Goal: Register for event/course

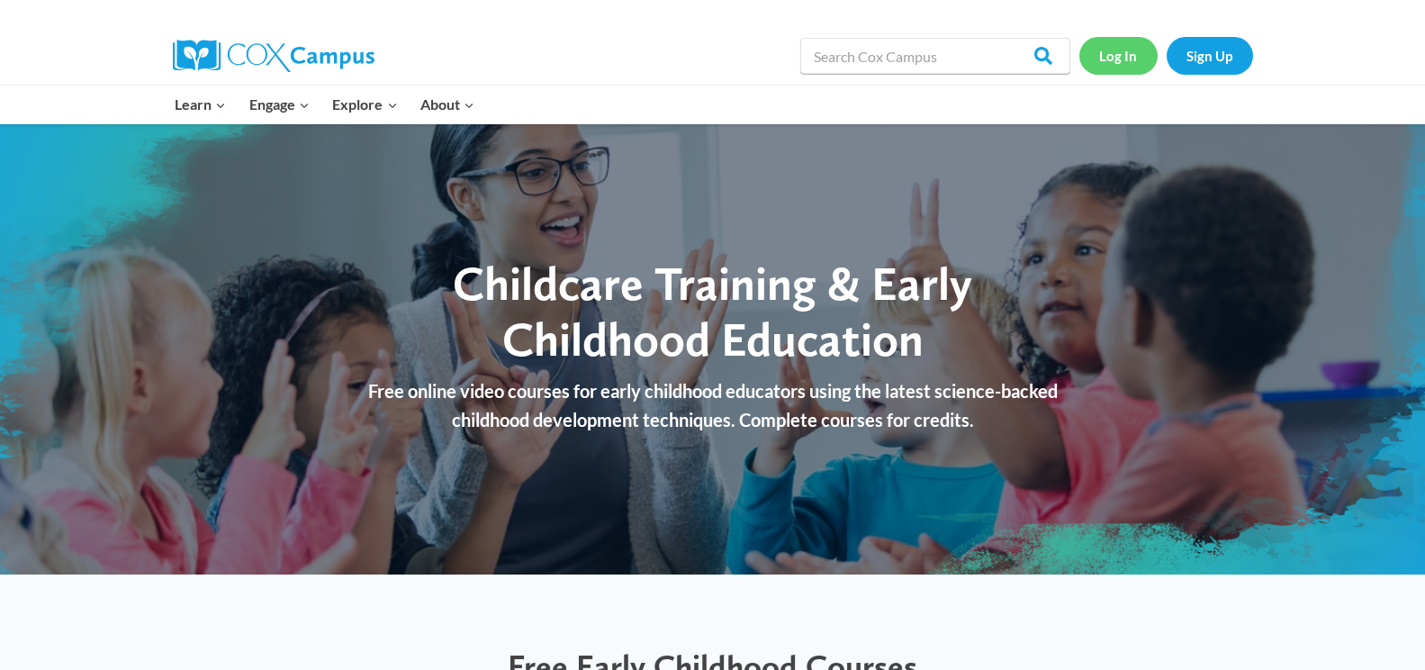
click at [1114, 50] on link "Log In" at bounding box center [1118, 55] width 78 height 37
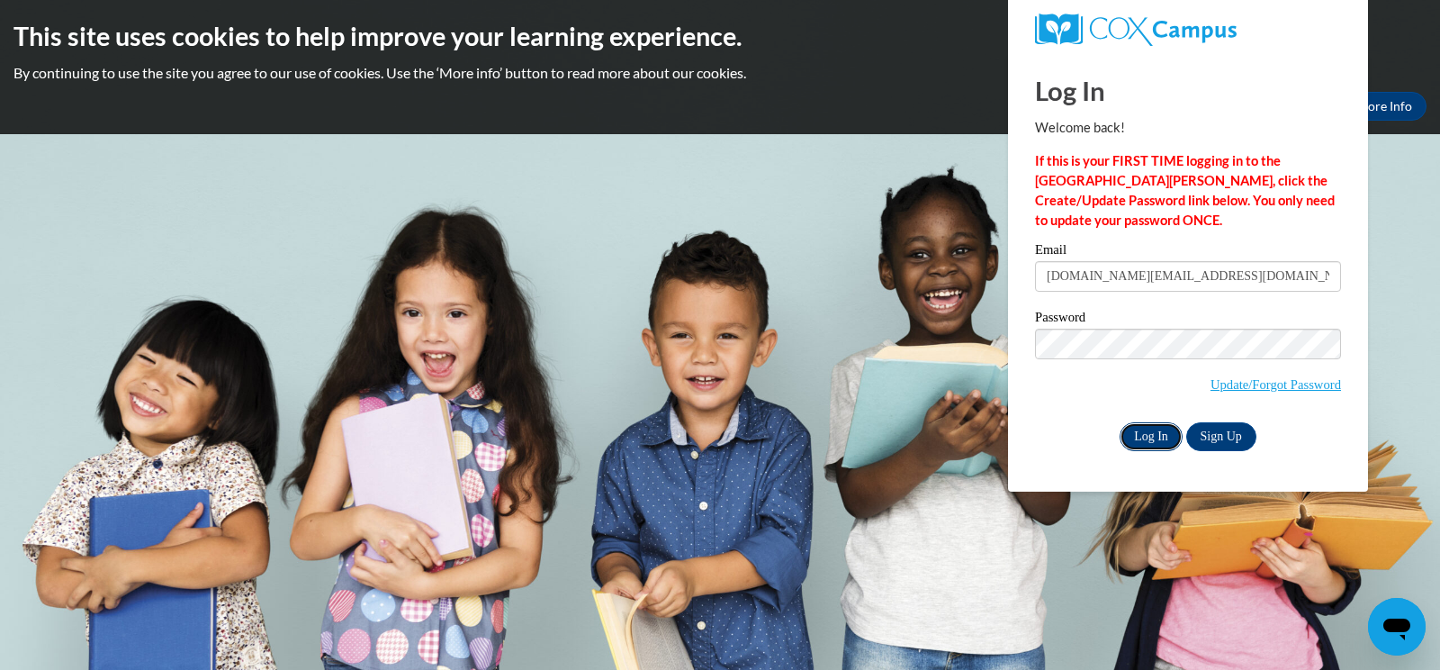
click at [1142, 427] on input "Log In" at bounding box center [1151, 436] width 63 height 29
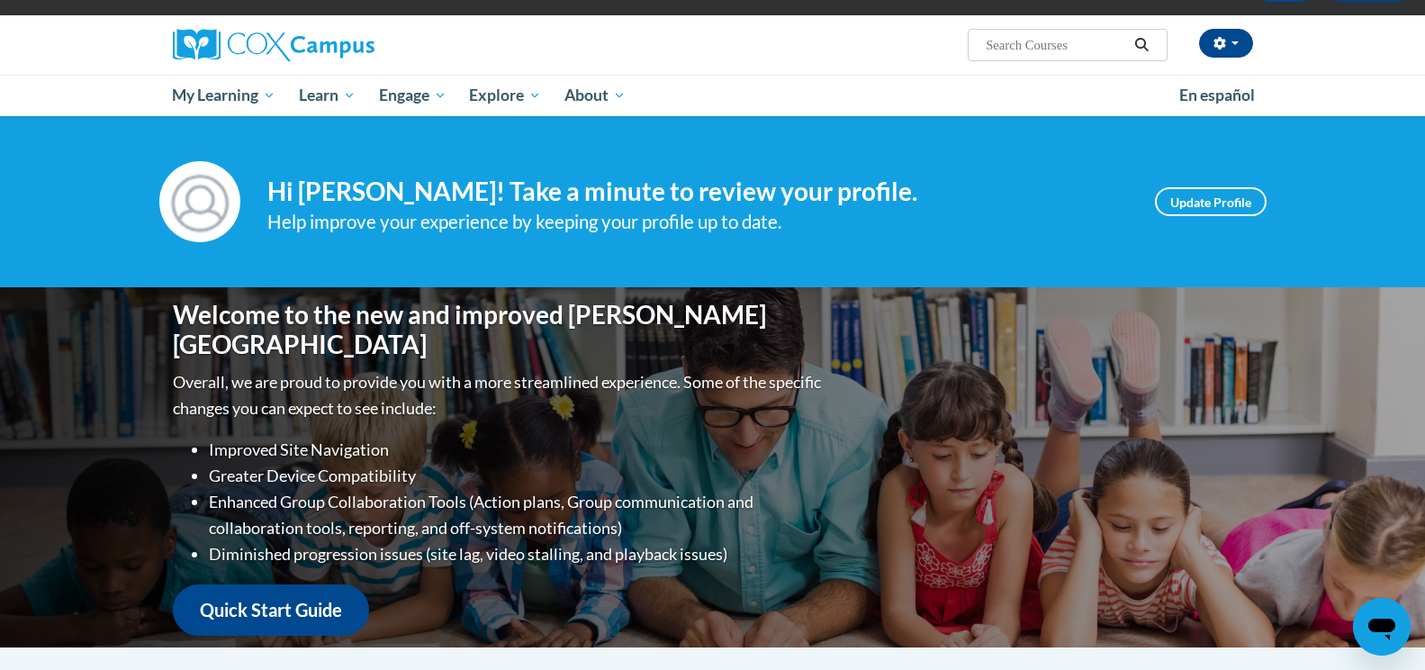
scroll to position [113, 0]
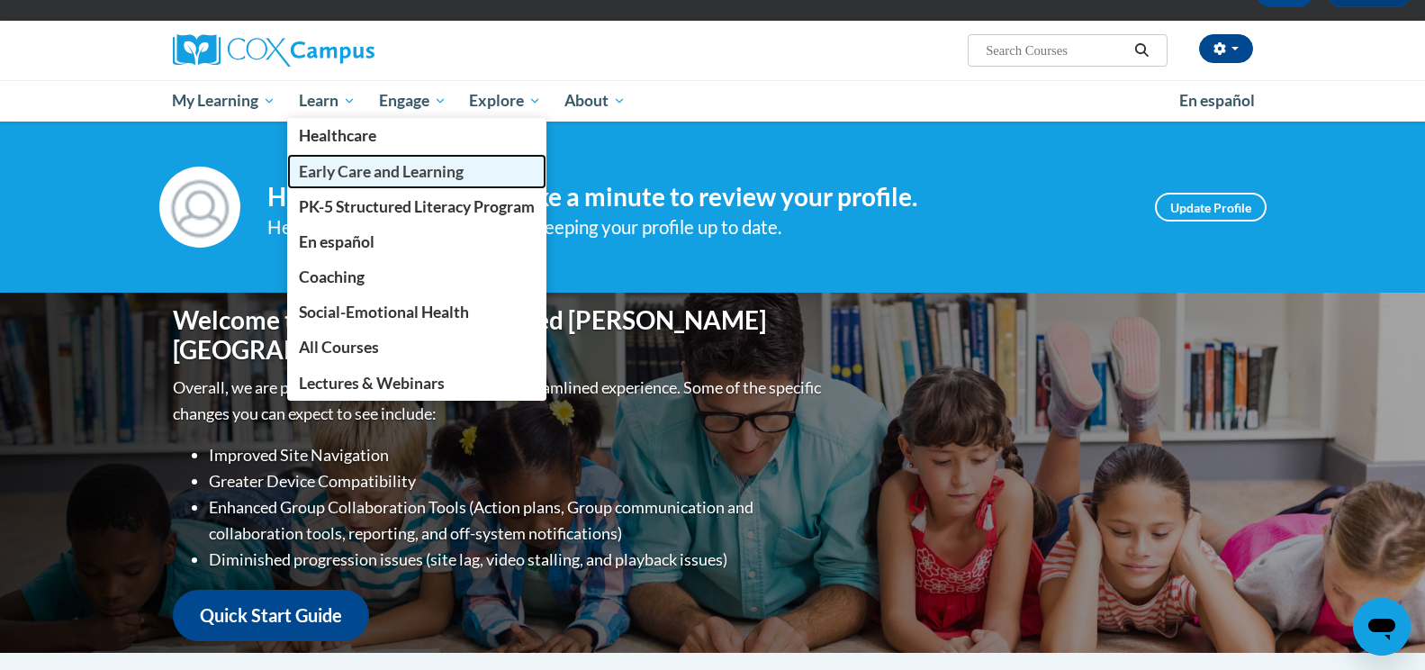
click at [351, 166] on span "Early Care and Learning" at bounding box center [381, 171] width 165 height 19
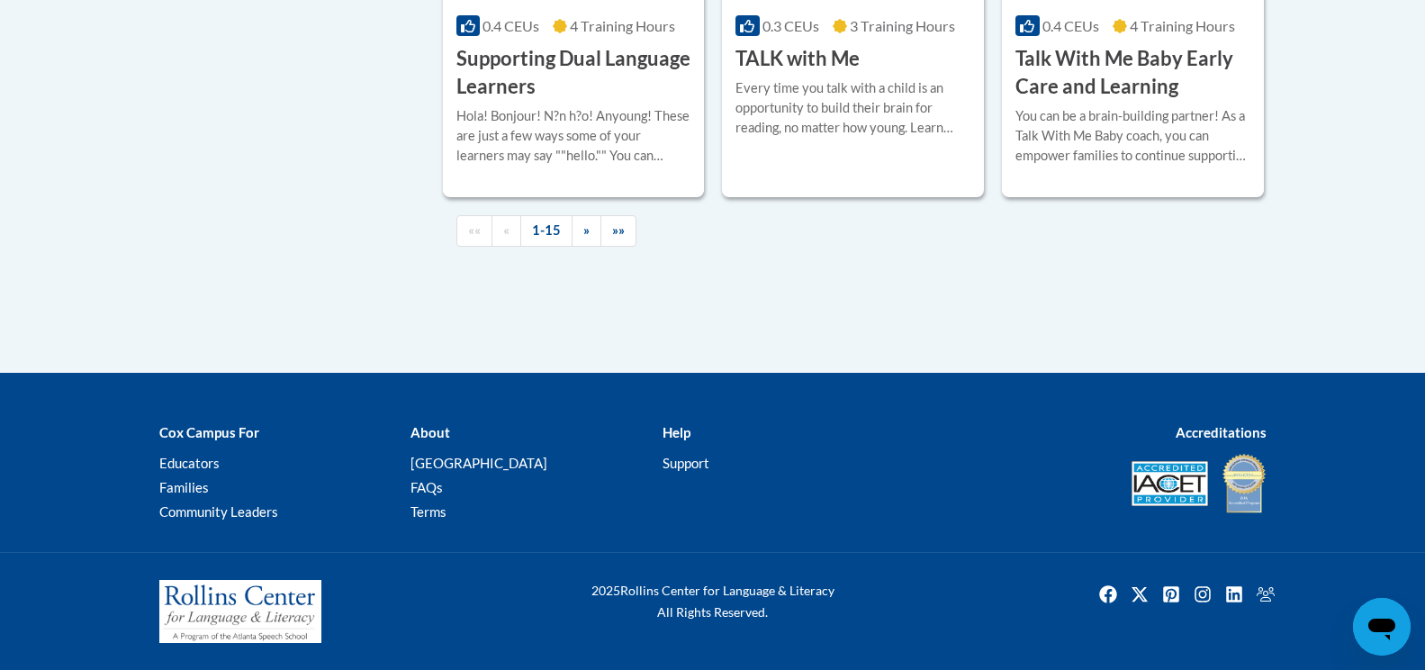
scroll to position [2791, 0]
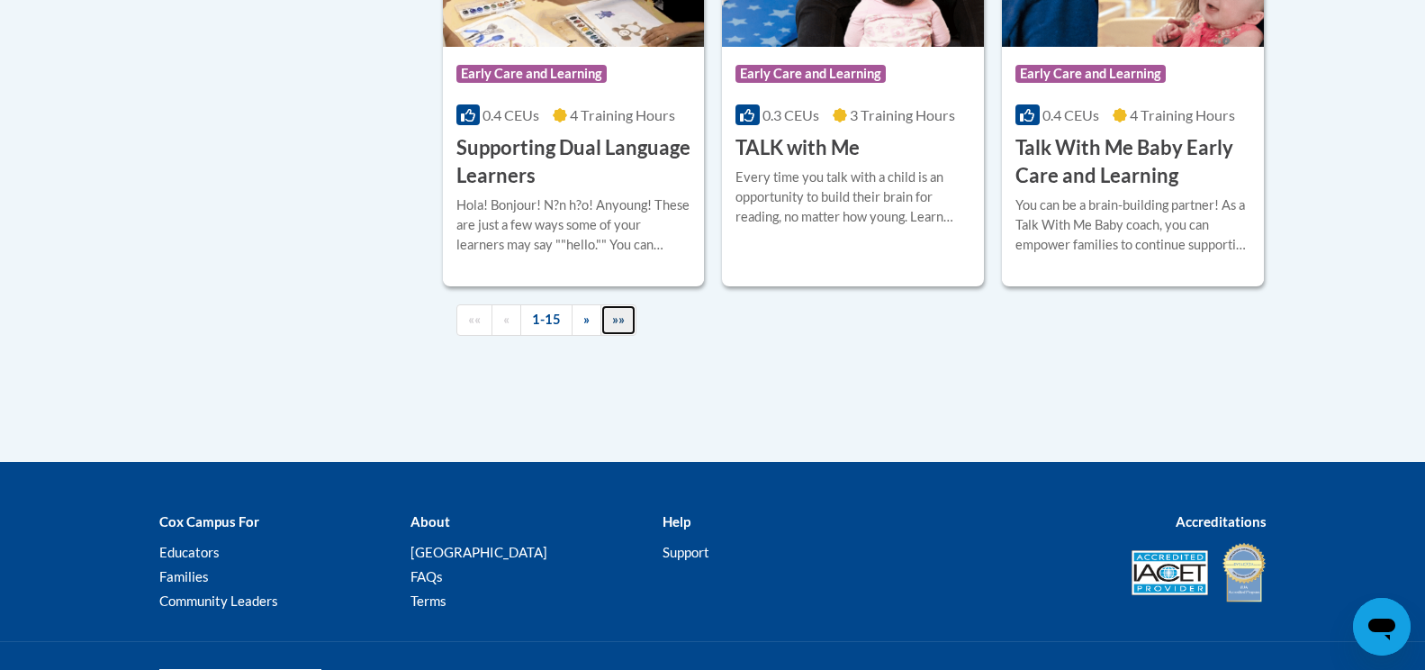
click at [607, 336] on link "»»" at bounding box center [618, 320] width 36 height 32
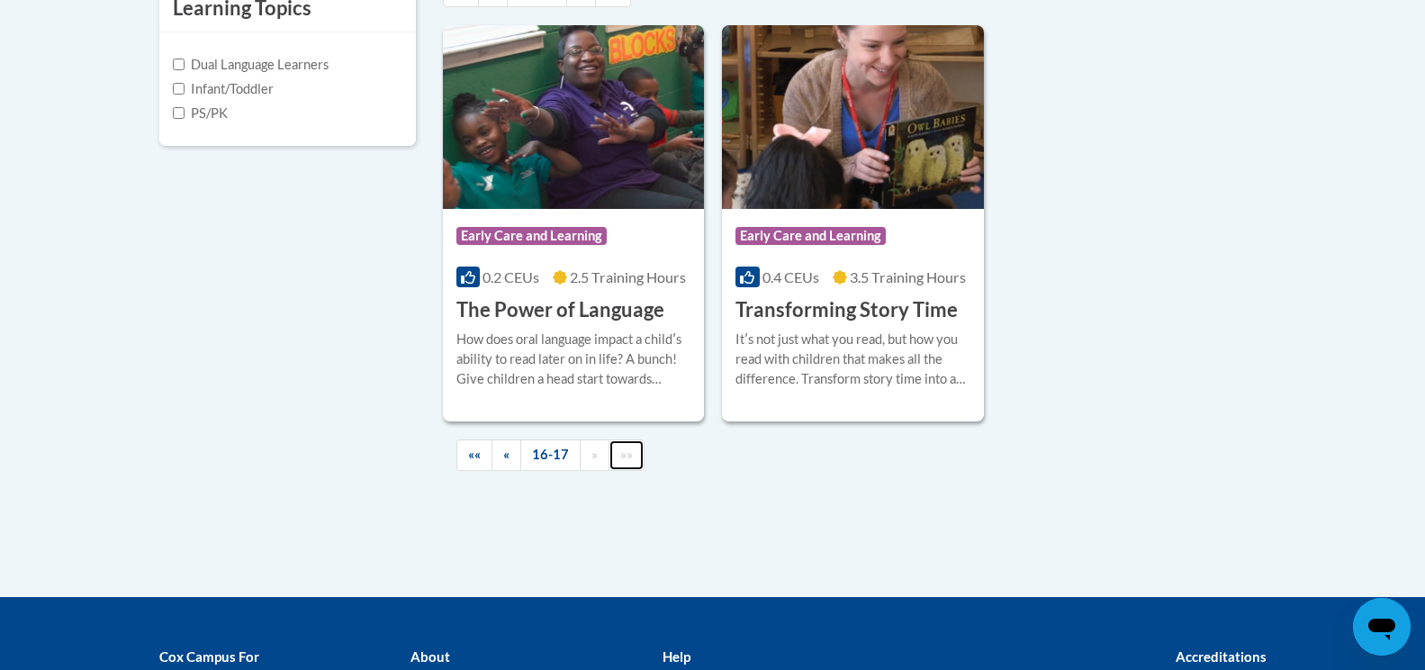
scroll to position [723, 0]
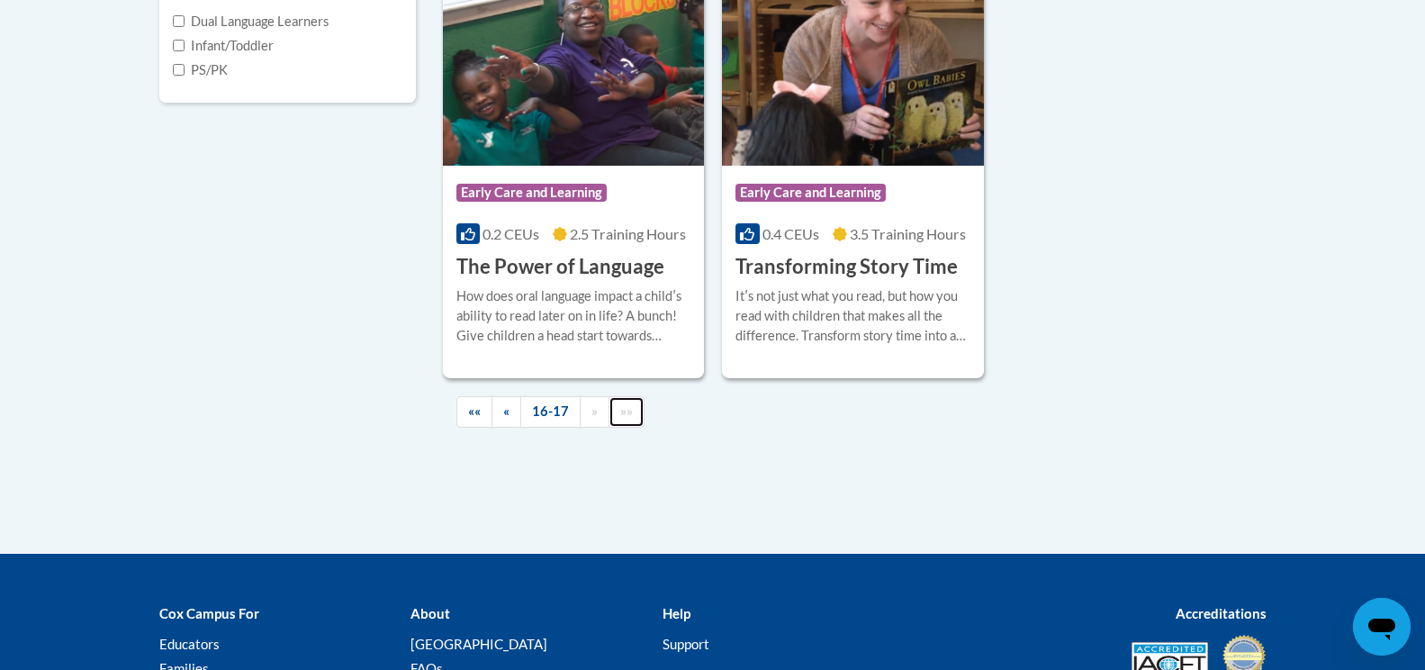
click at [628, 414] on span "»»" at bounding box center [626, 410] width 13 height 15
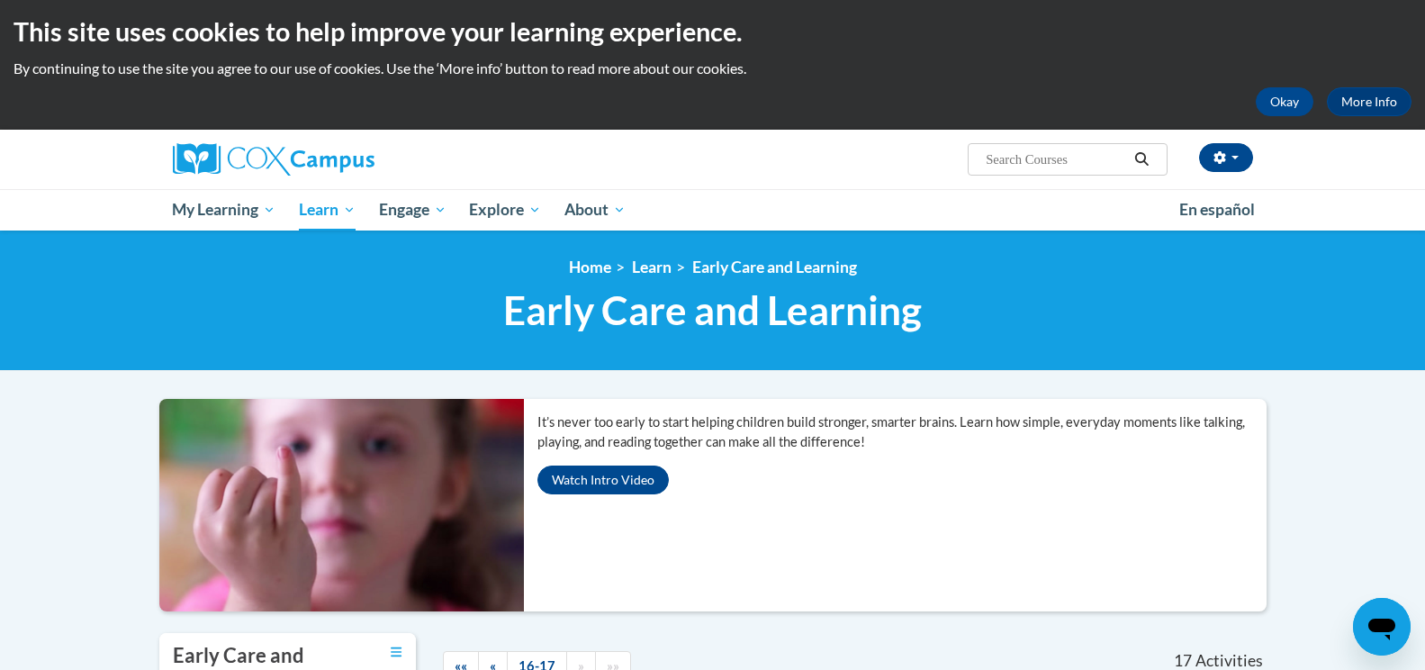
scroll to position [0, 0]
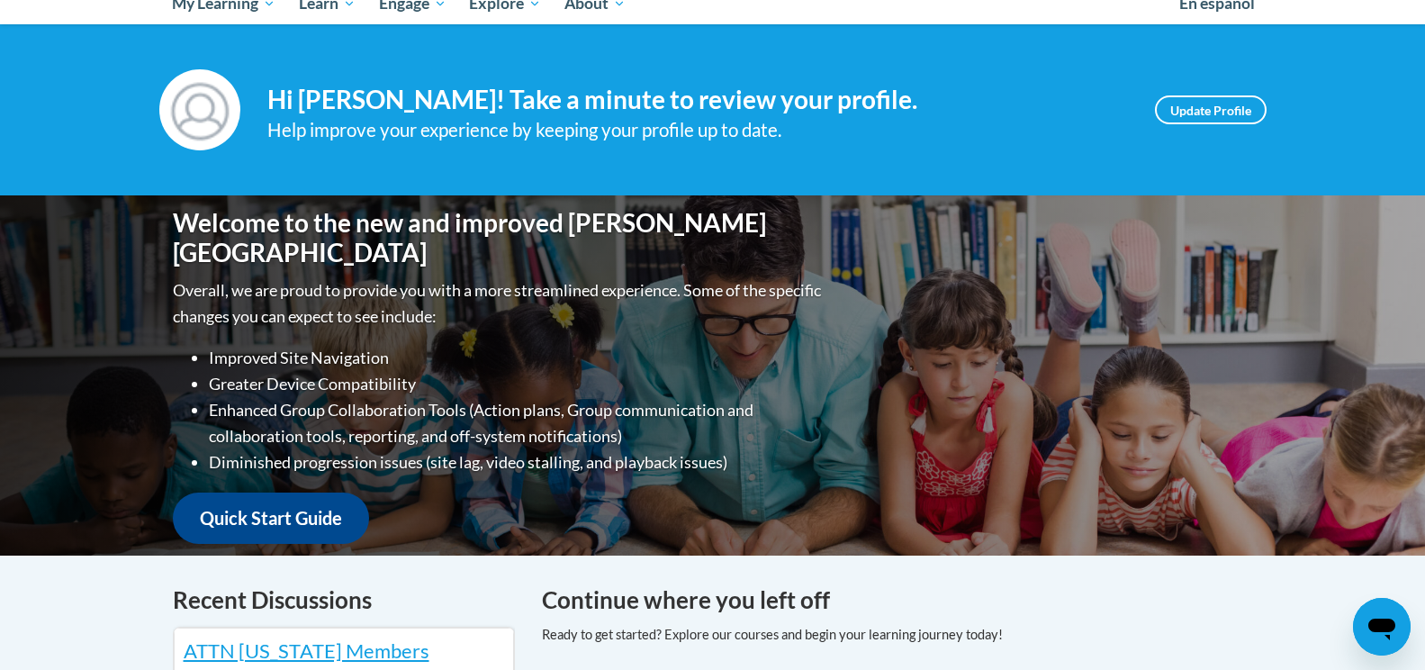
scroll to position [180, 0]
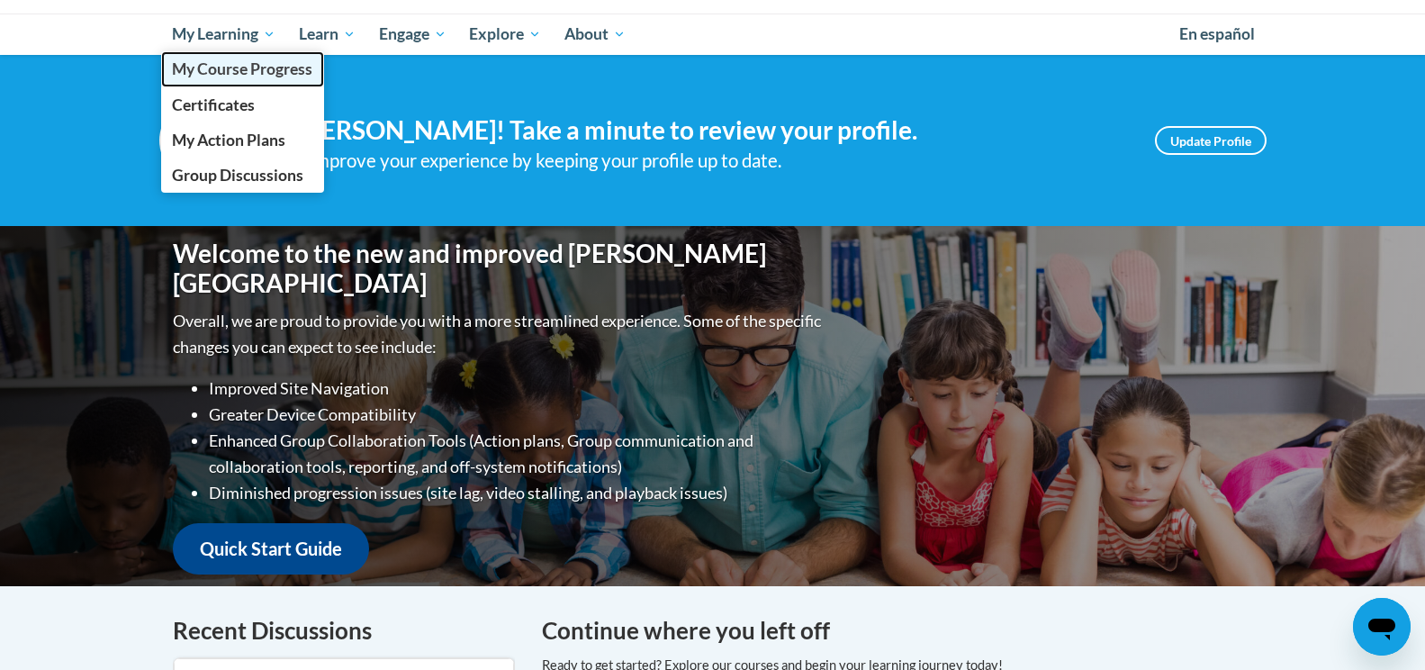
click at [229, 60] on span "My Course Progress" at bounding box center [242, 68] width 140 height 19
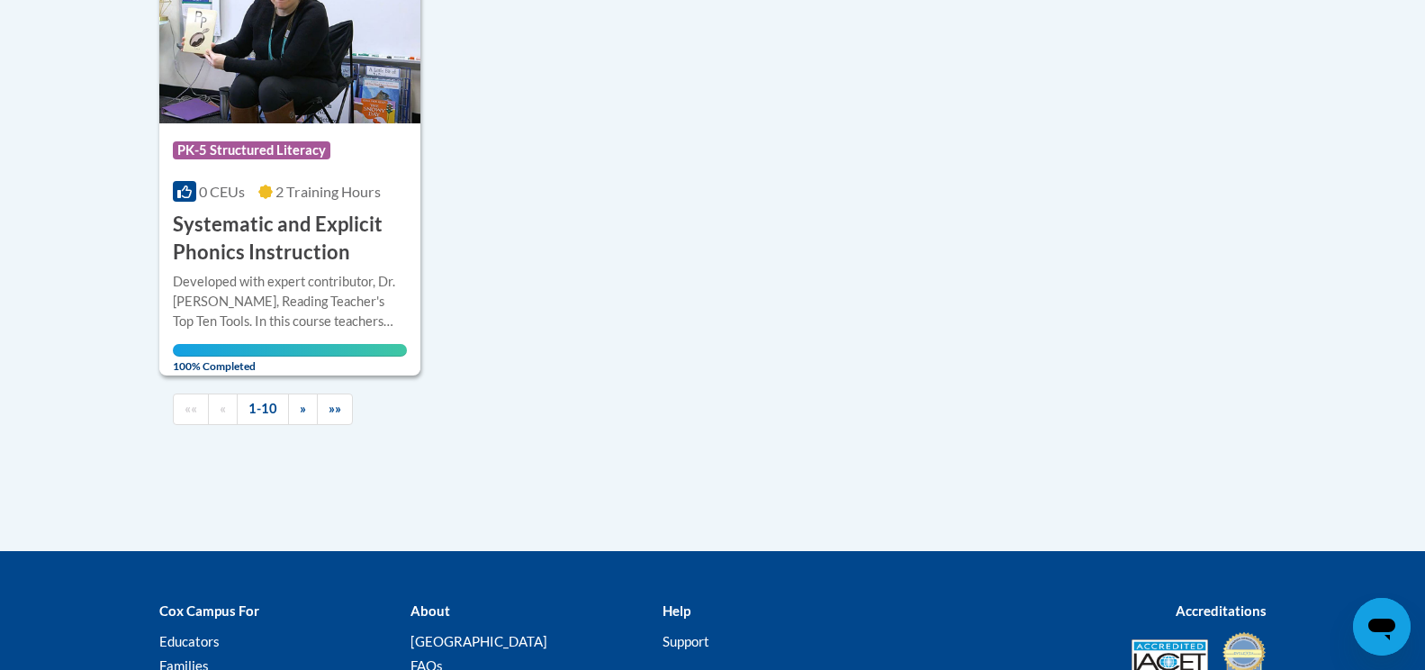
scroll to position [1981, 0]
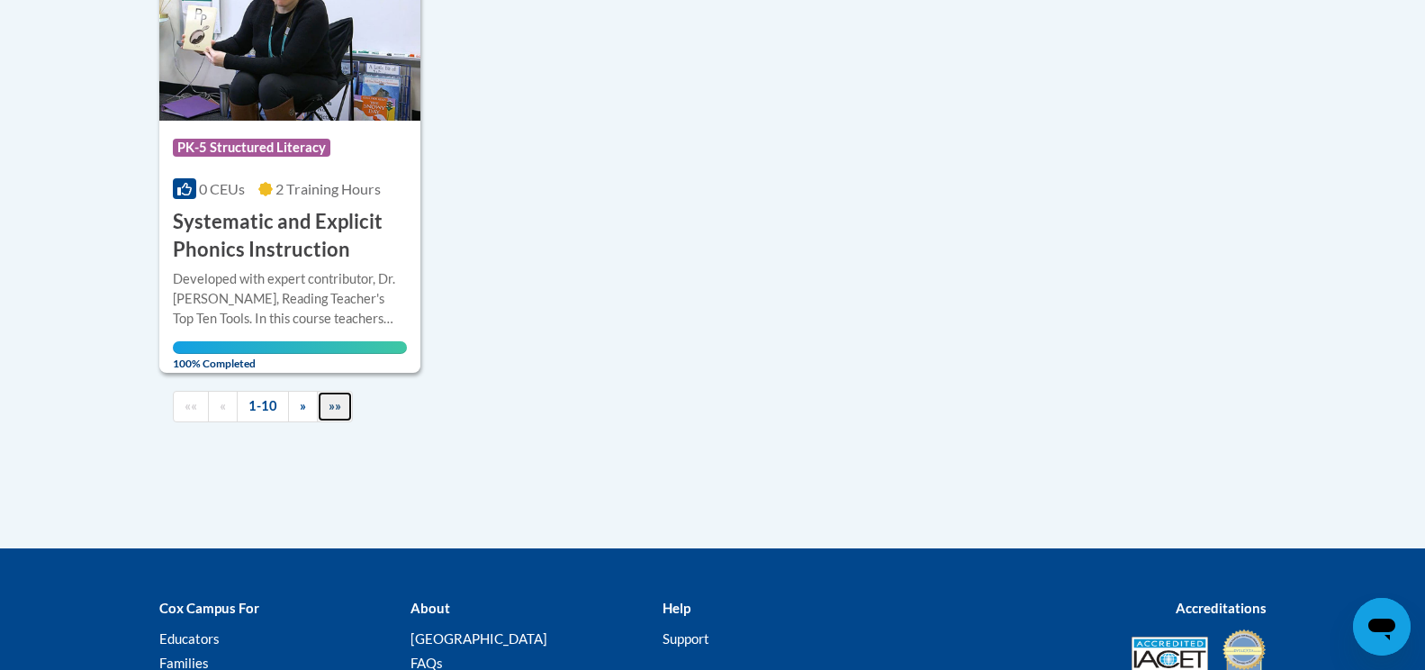
click at [329, 401] on span "»»" at bounding box center [335, 405] width 13 height 15
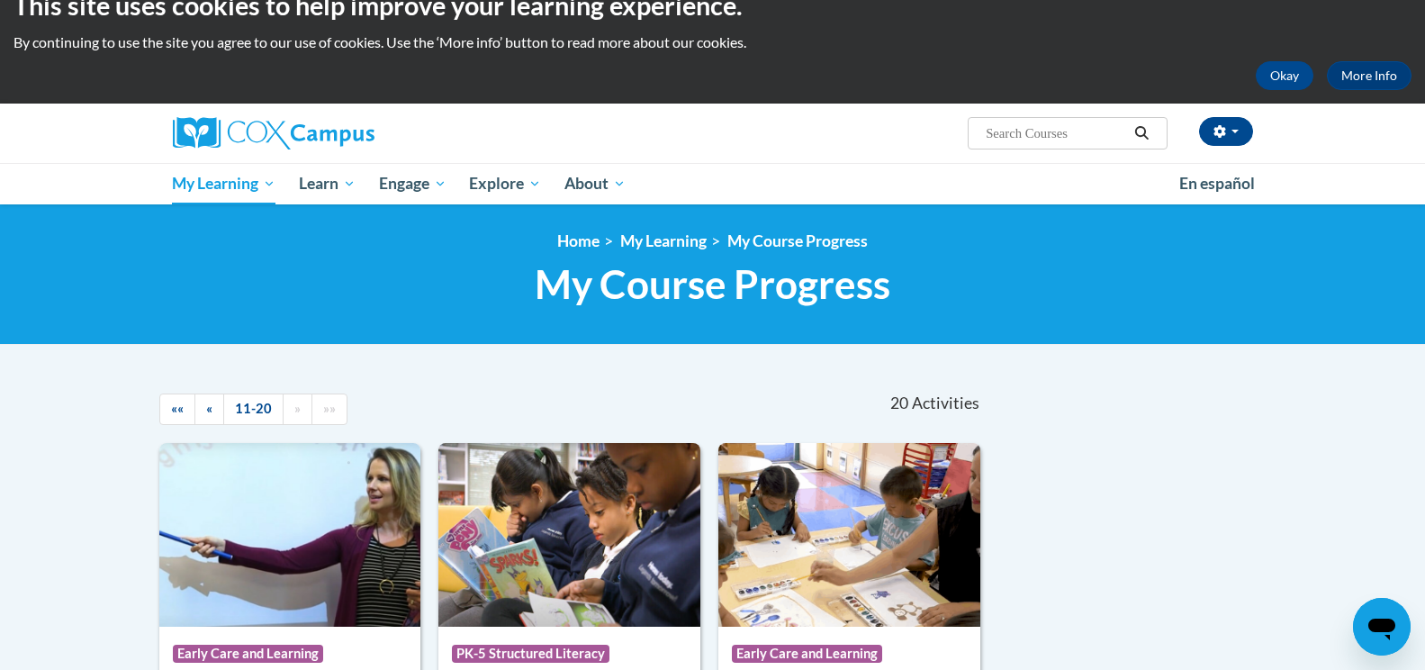
scroll to position [0, 0]
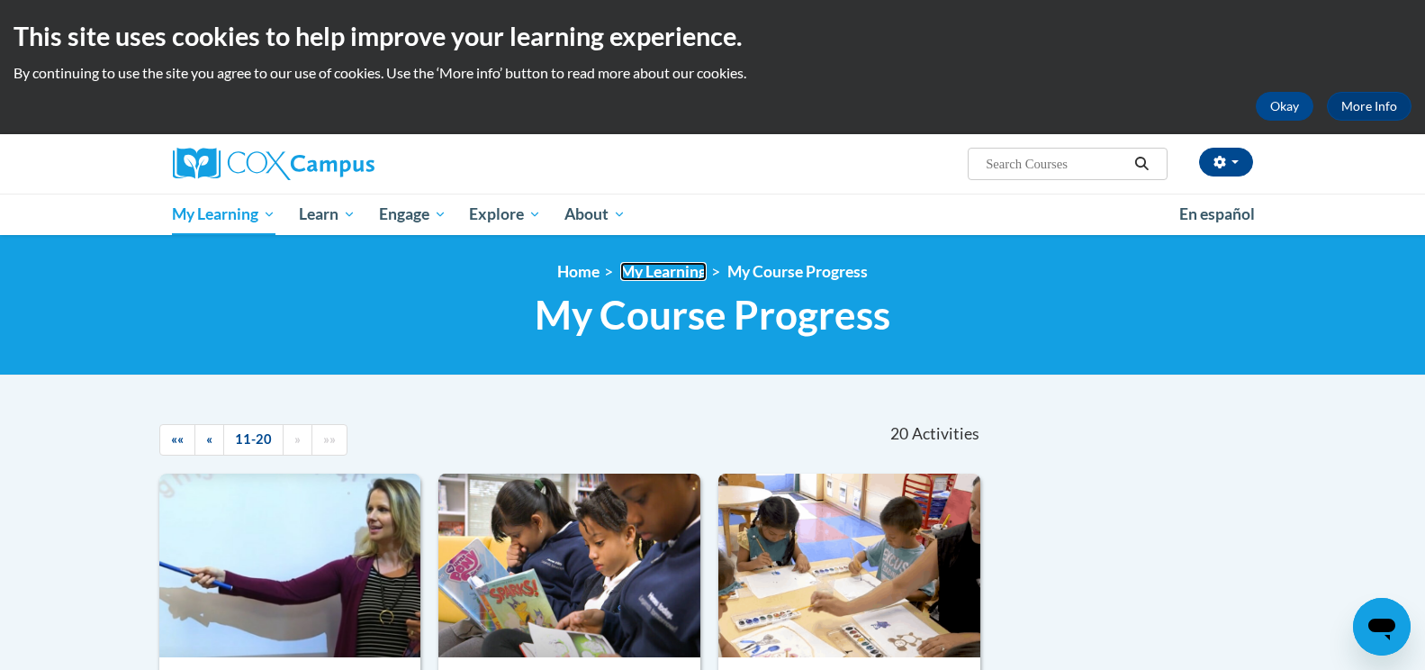
click at [675, 271] on link "My Learning" at bounding box center [663, 271] width 86 height 19
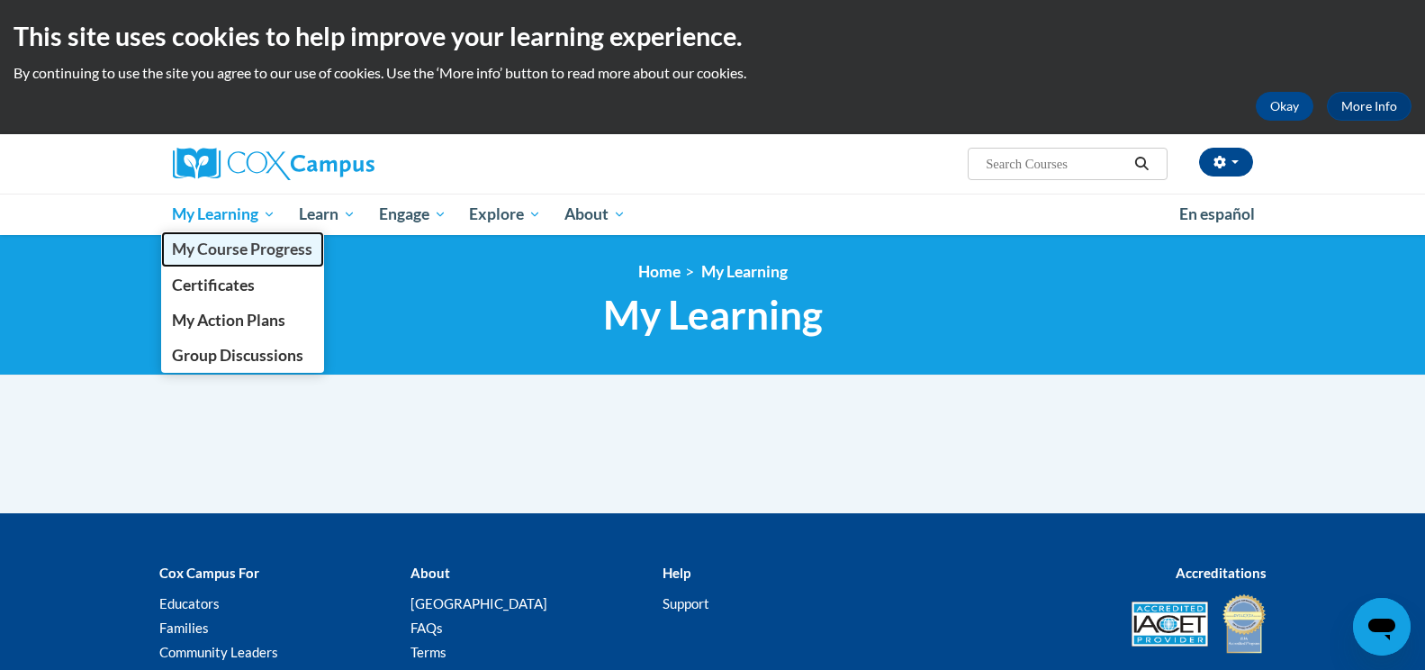
click at [223, 244] on span "My Course Progress" at bounding box center [242, 248] width 140 height 19
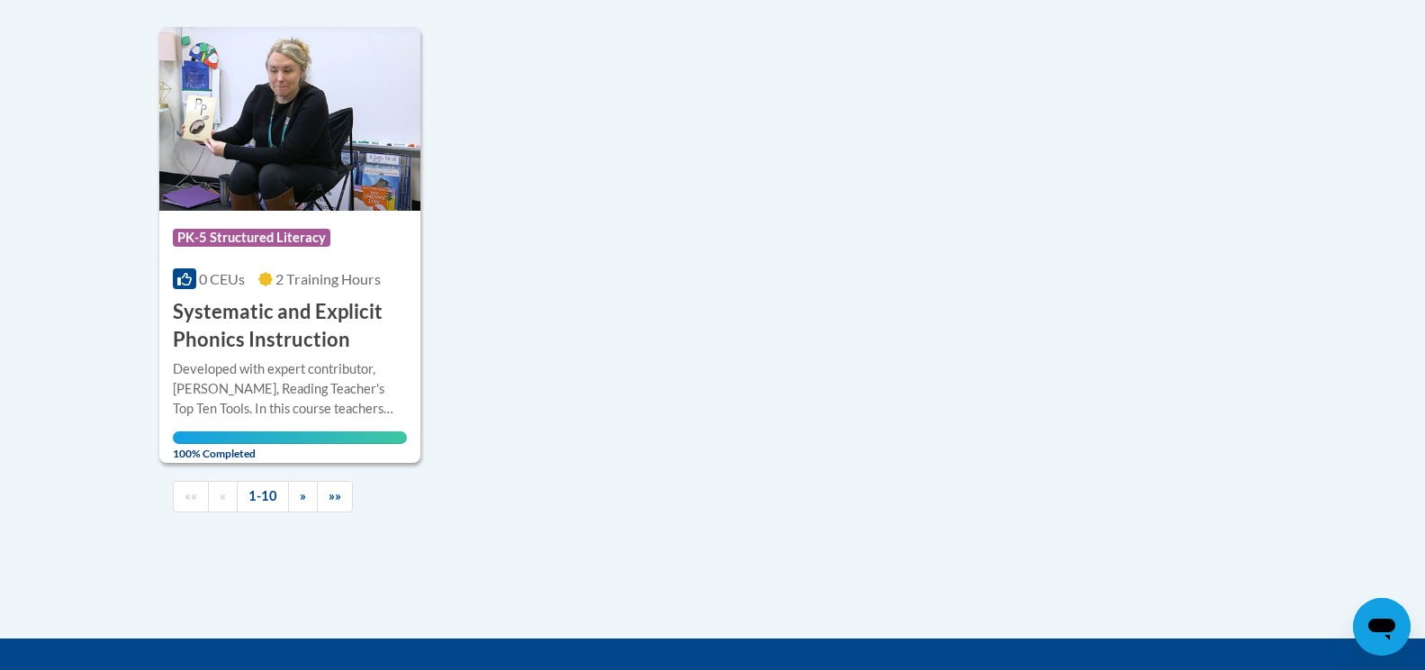
scroll to position [1801, 0]
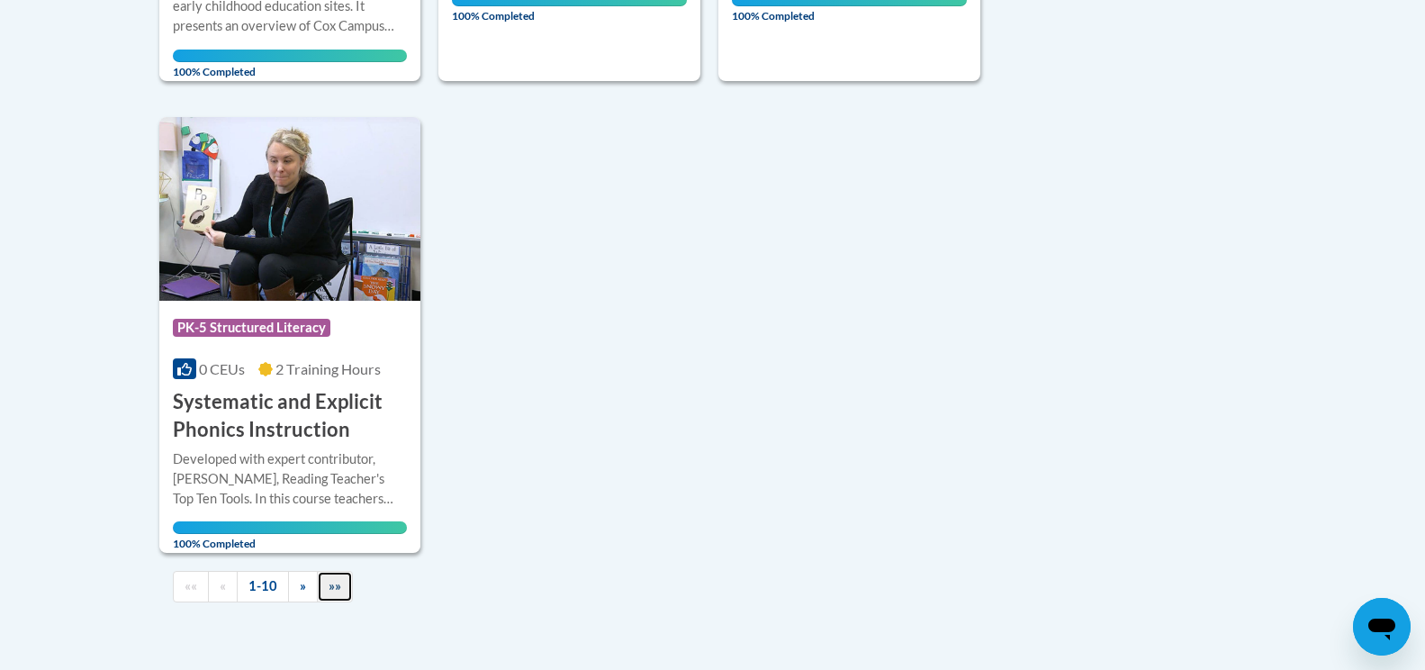
click at [334, 577] on link "»»" at bounding box center [335, 587] width 36 height 32
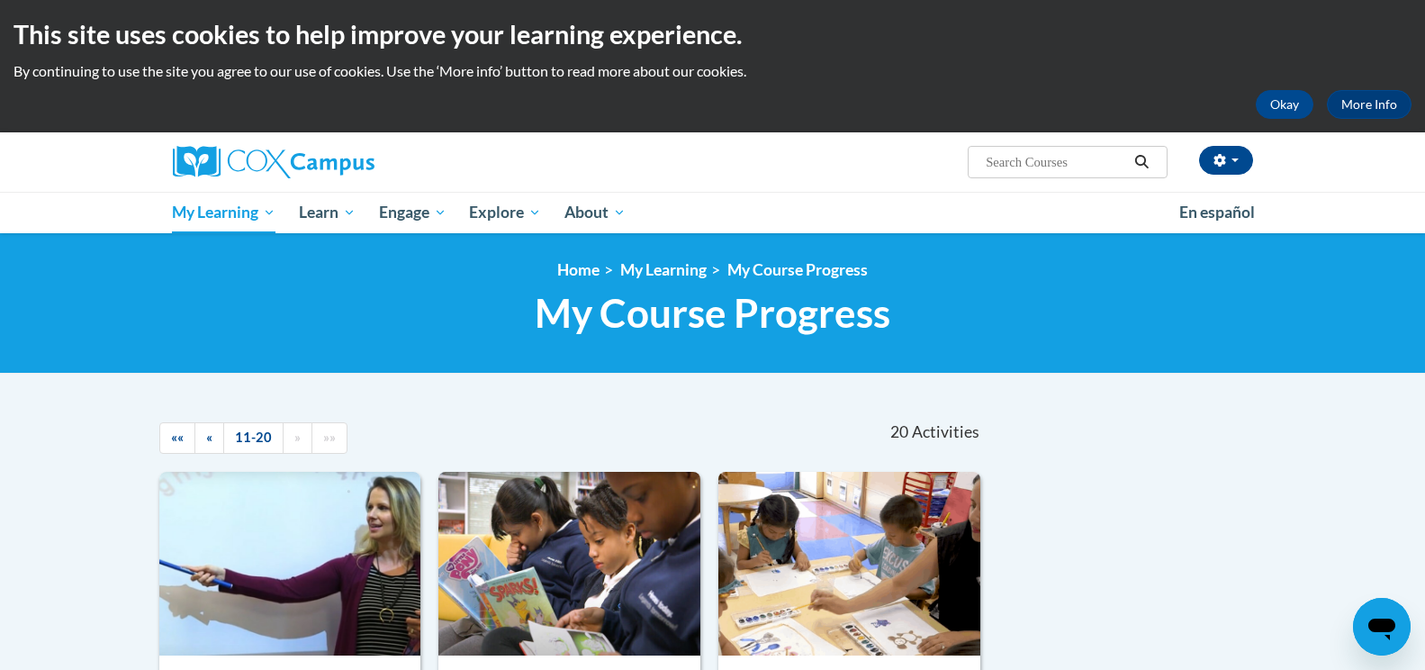
scroll to position [0, 0]
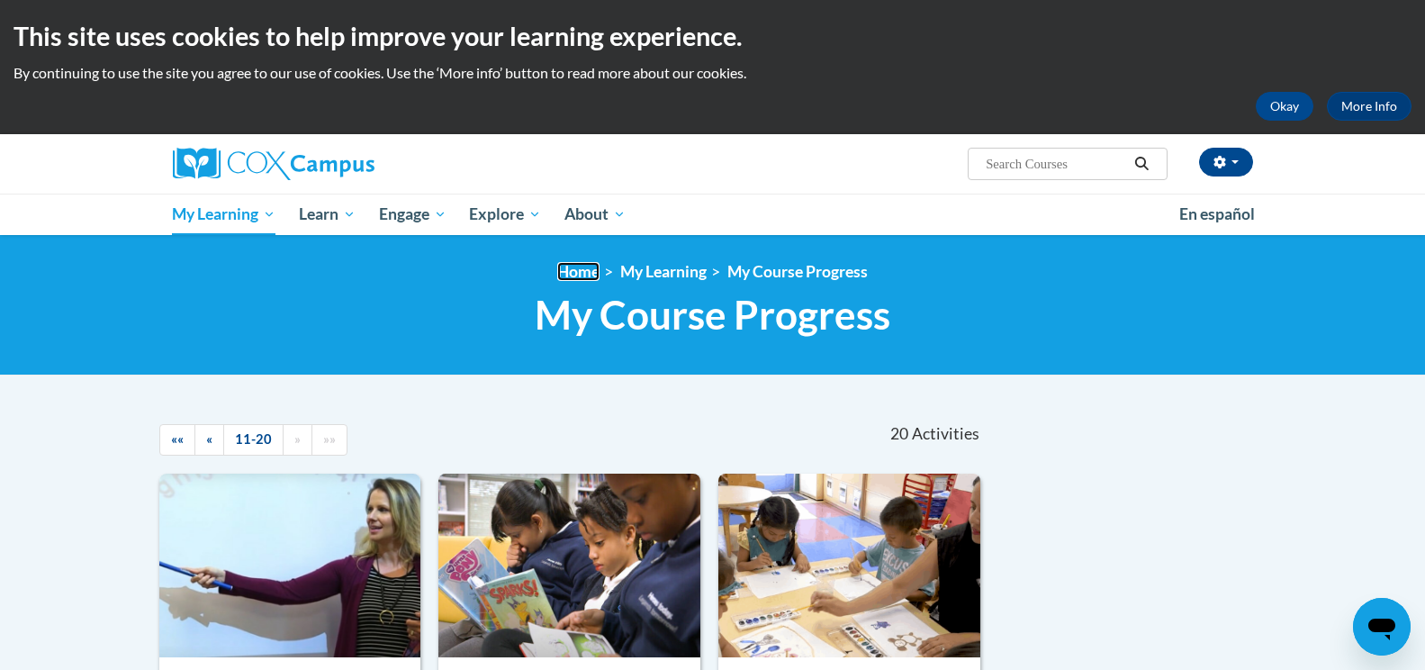
click at [573, 269] on link "Home" at bounding box center [578, 271] width 42 height 19
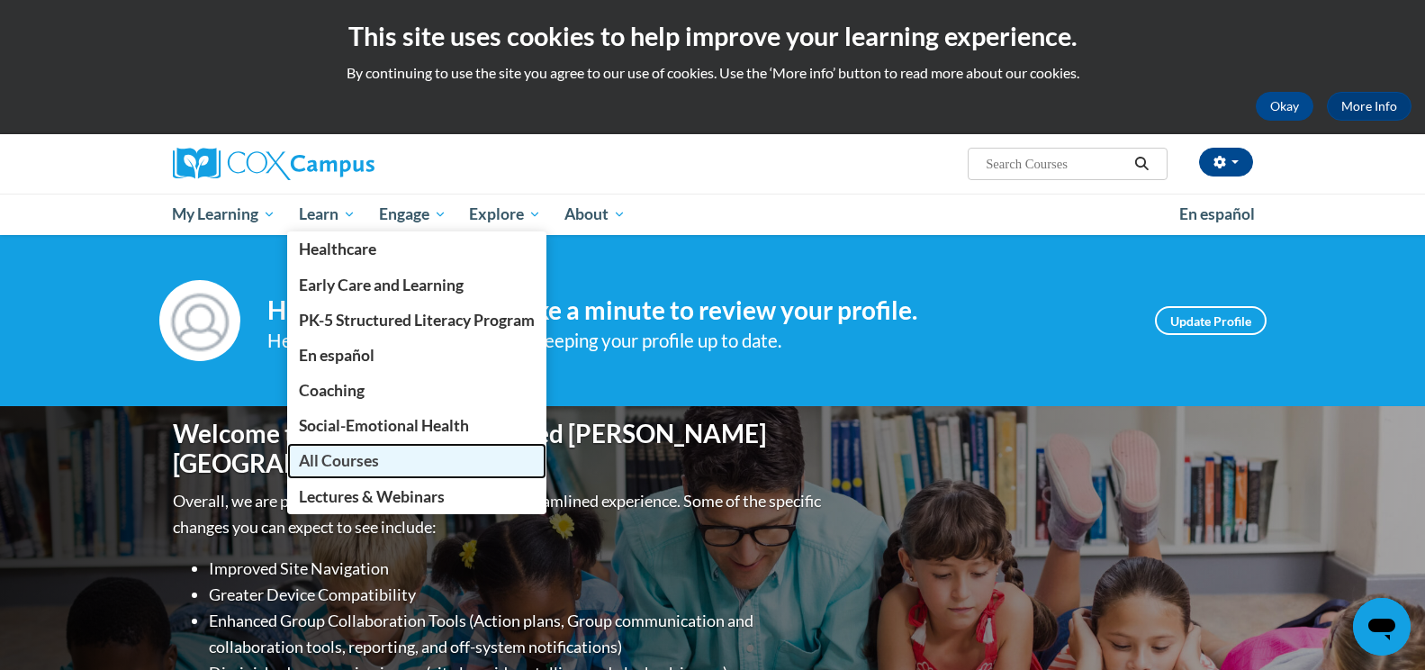
click at [348, 456] on span "All Courses" at bounding box center [339, 460] width 80 height 19
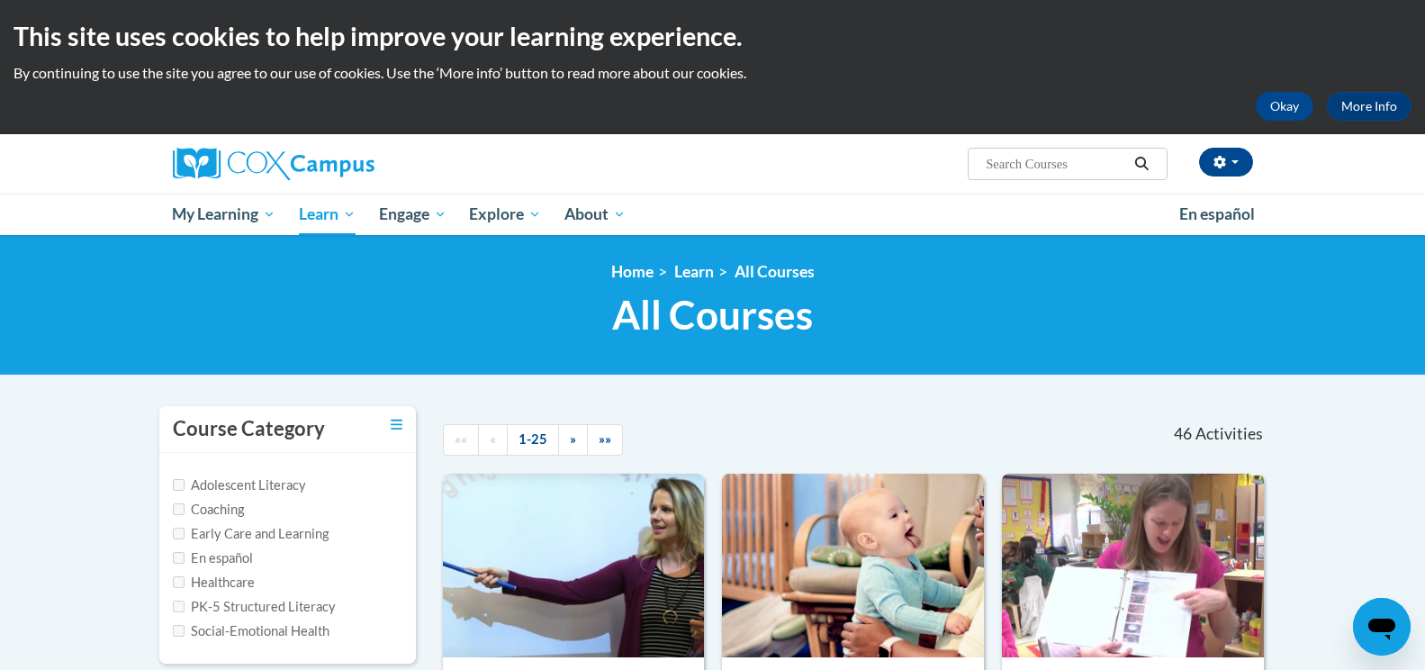
scroll to position [270, 0]
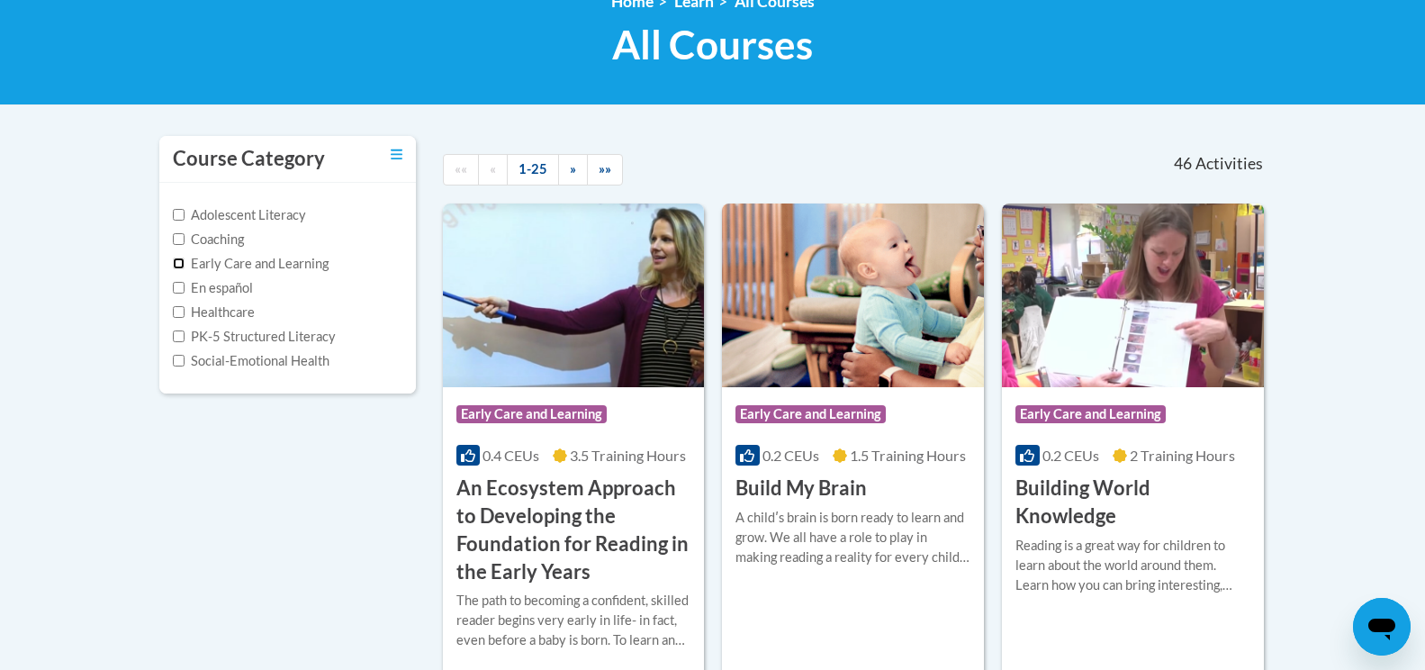
click at [178, 259] on input "Early Care and Learning" at bounding box center [179, 263] width 12 height 12
checkbox input "true"
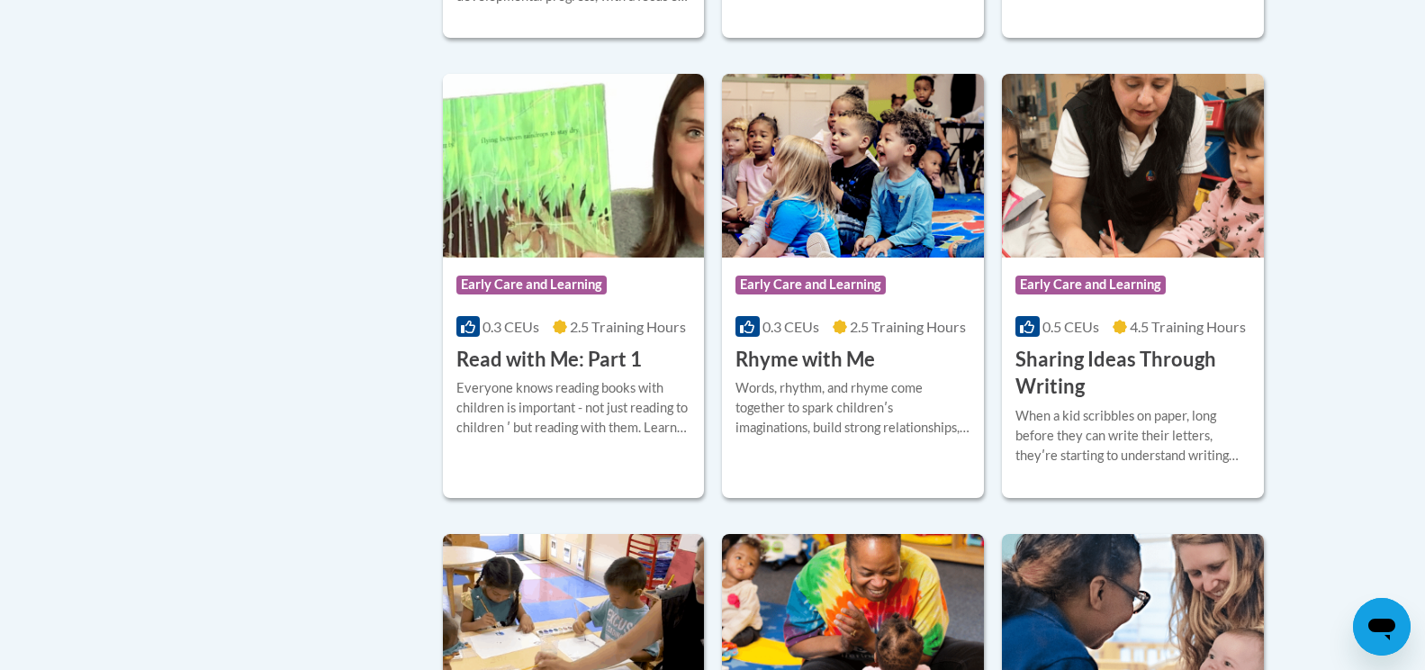
scroll to position [1891, 0]
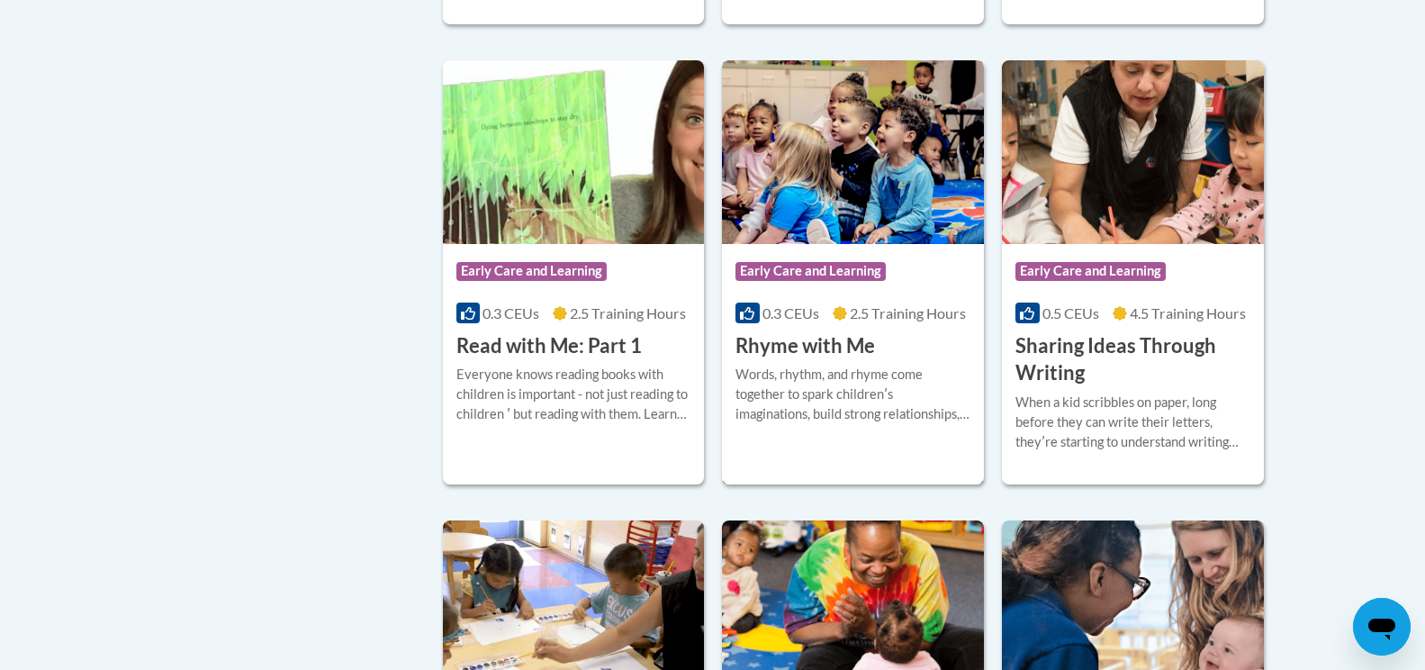
click at [826, 357] on div "Course Category: Early Care and Learning 0.3 CEUs 2.5 Training Hours COURSE Rhy…" at bounding box center [853, 301] width 262 height 115
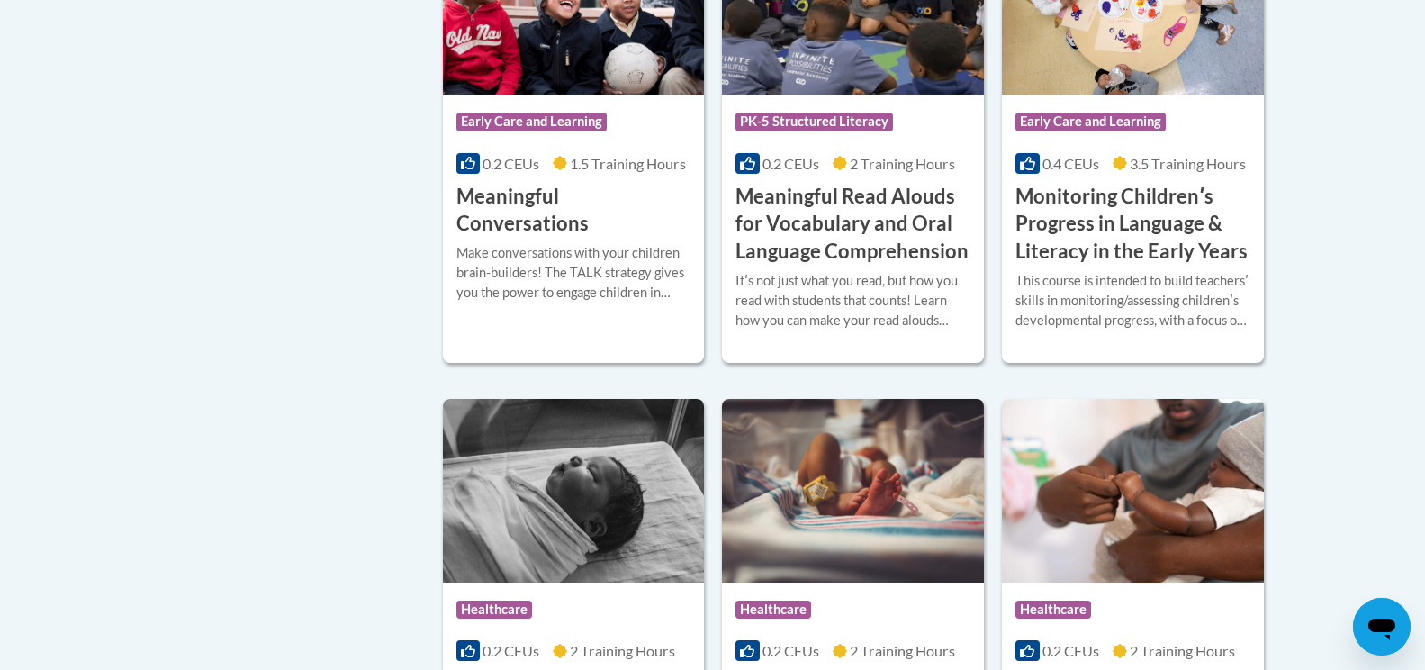
scroll to position [2853, 0]
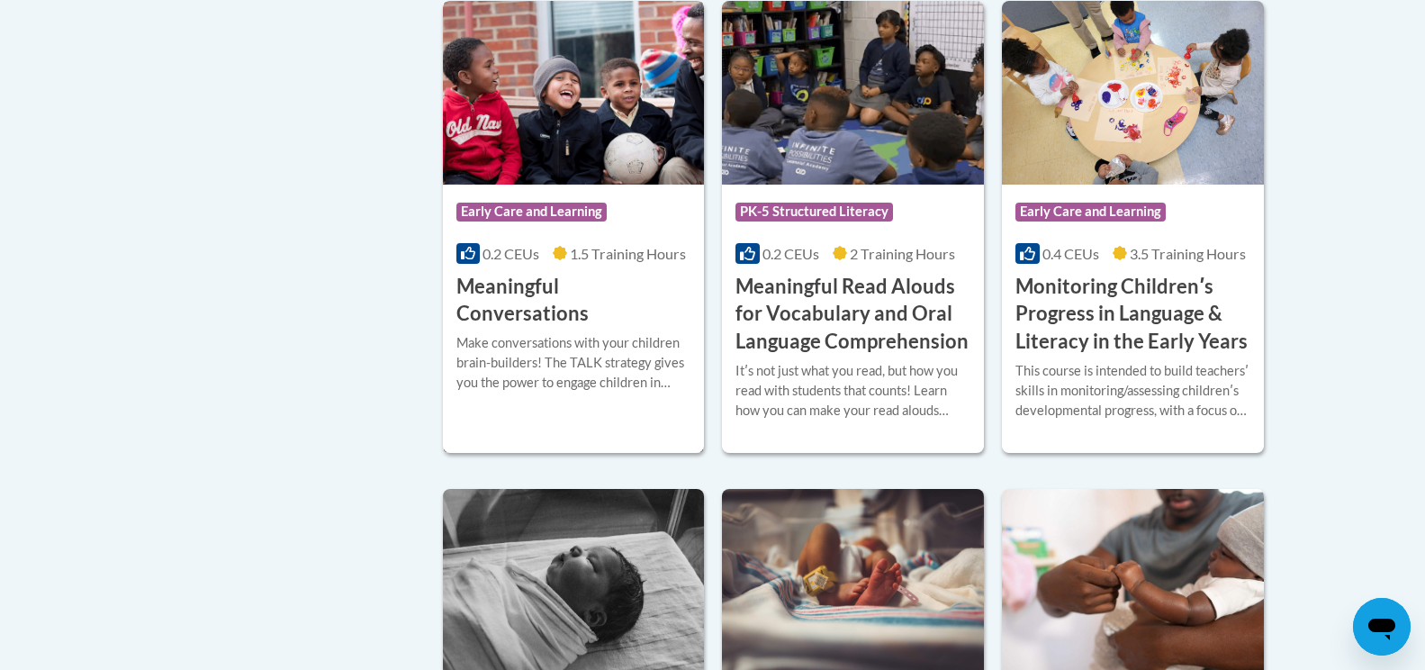
click at [557, 302] on h3 "Meaningful Conversations" at bounding box center [573, 301] width 235 height 56
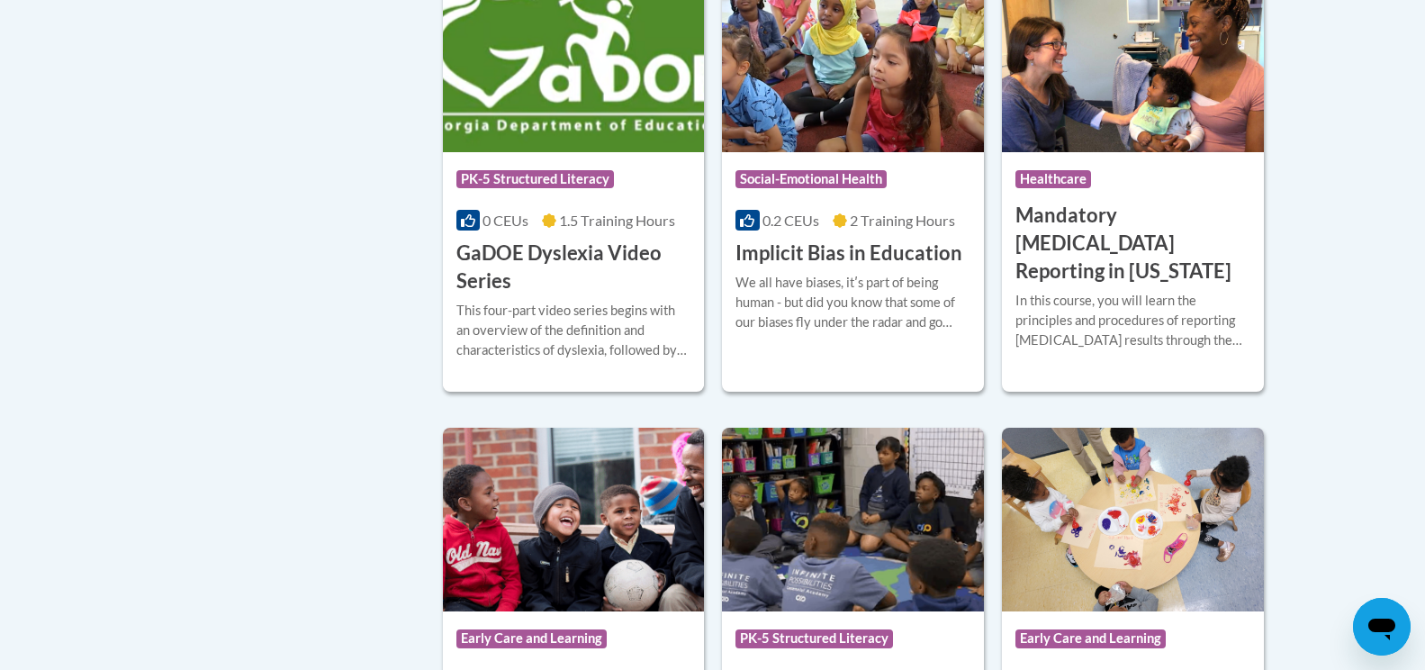
scroll to position [2409, 0]
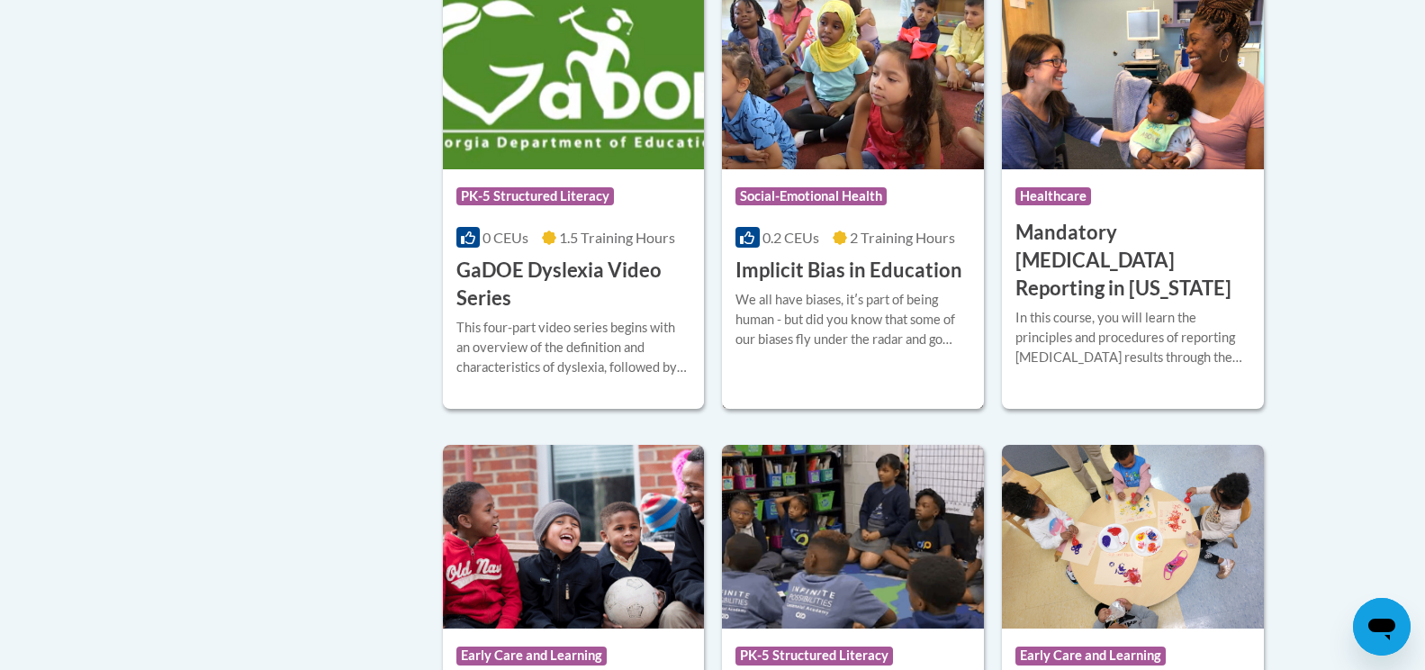
click at [808, 335] on div "We all have biases, itʹs part of being human - but did you know that some of ou…" at bounding box center [853, 319] width 235 height 59
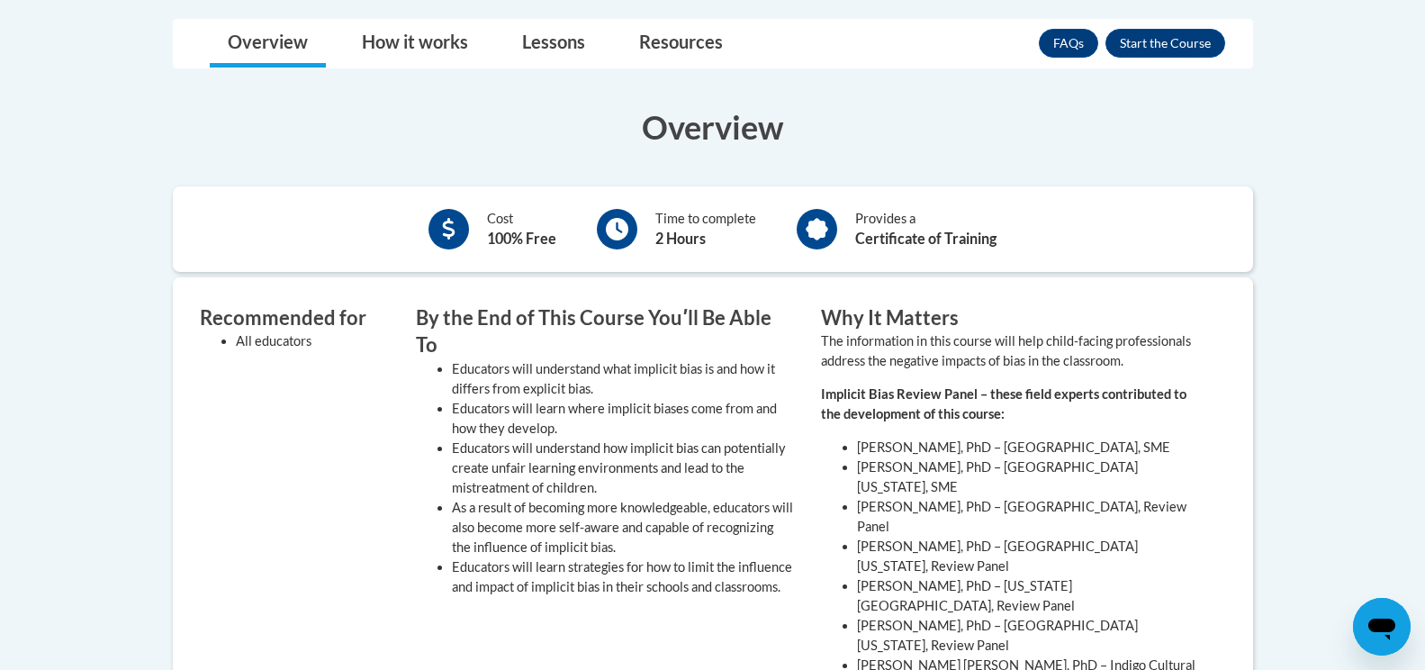
scroll to position [491, 0]
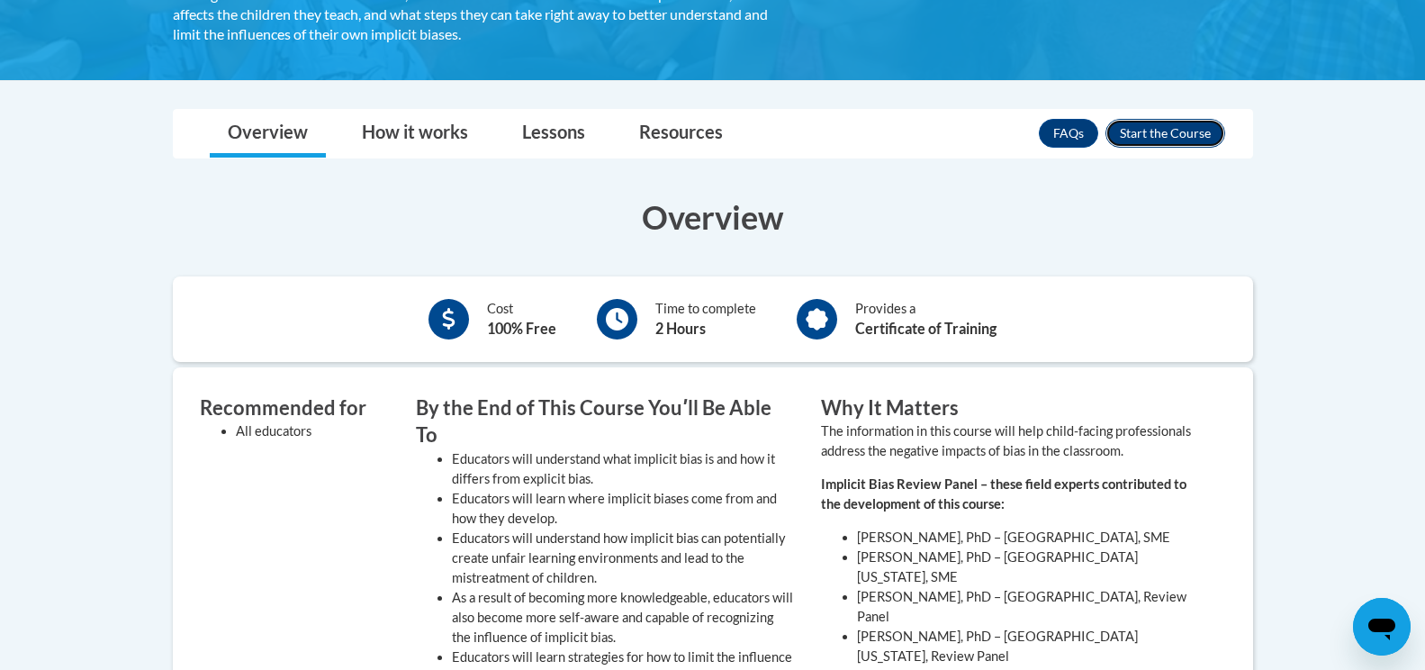
click at [1160, 126] on button "Enroll" at bounding box center [1166, 133] width 120 height 29
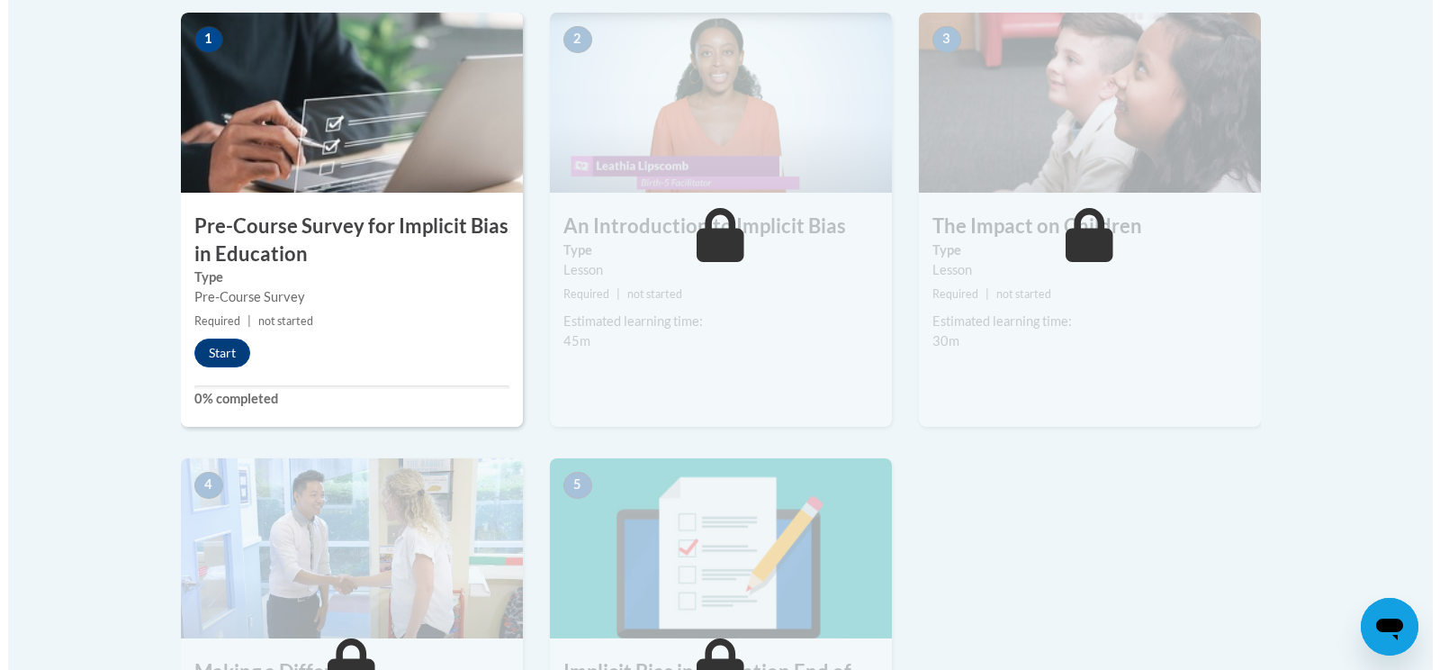
scroll to position [630, 0]
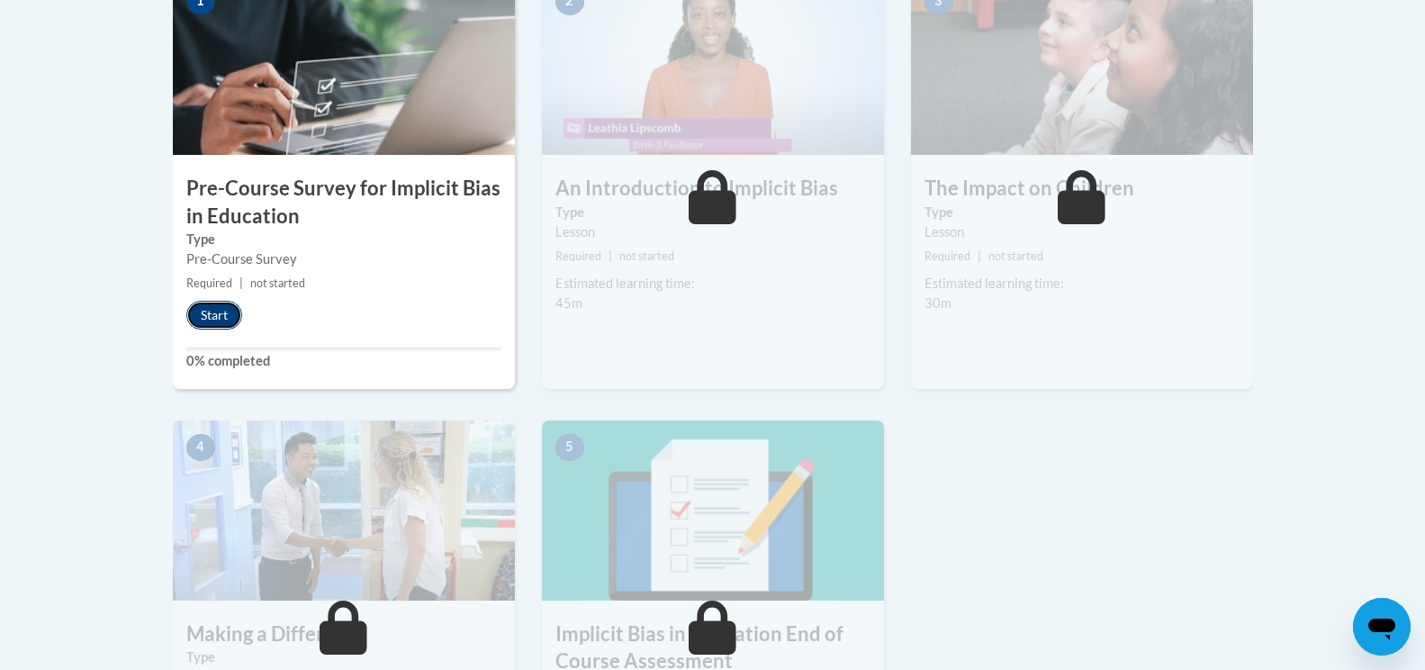
click at [213, 306] on button "Start" at bounding box center [214, 315] width 56 height 29
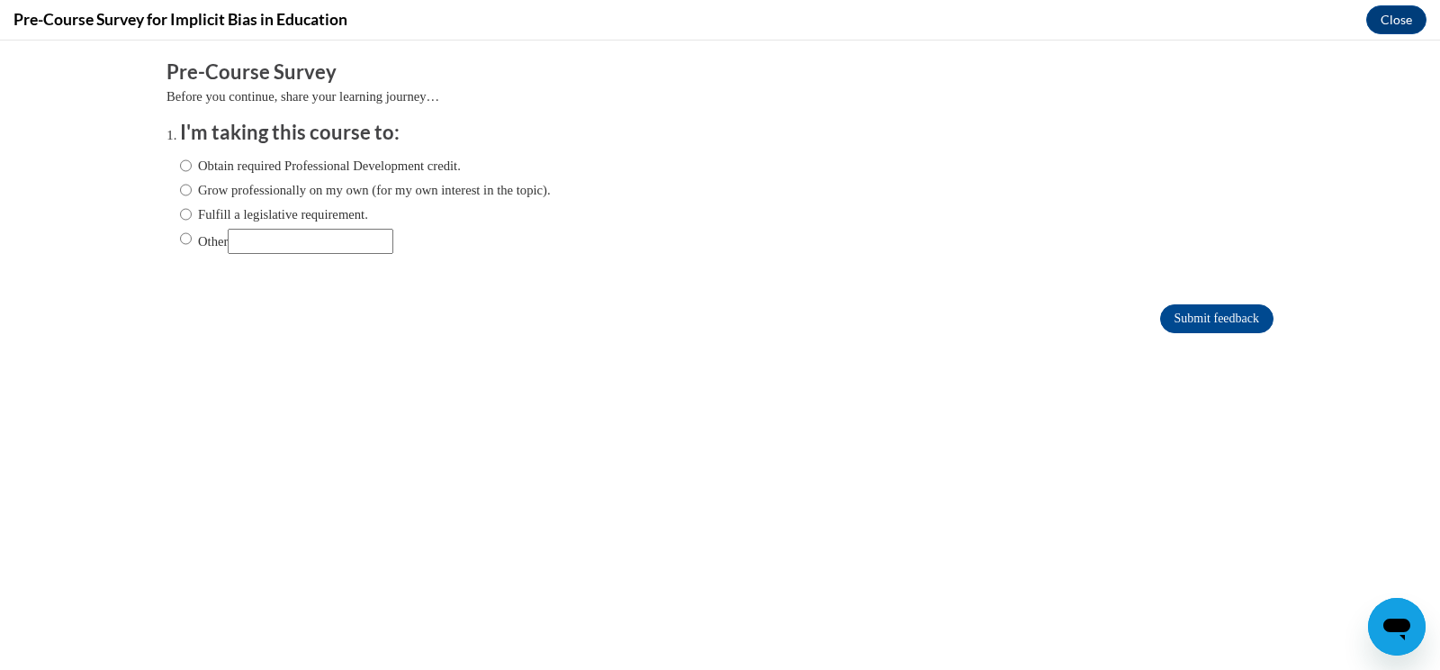
scroll to position [0, 0]
click at [180, 164] on input "Obtain required Professional Development credit." at bounding box center [186, 166] width 12 height 20
radio input "true"
click at [1201, 306] on input "Submit feedback" at bounding box center [1216, 318] width 113 height 29
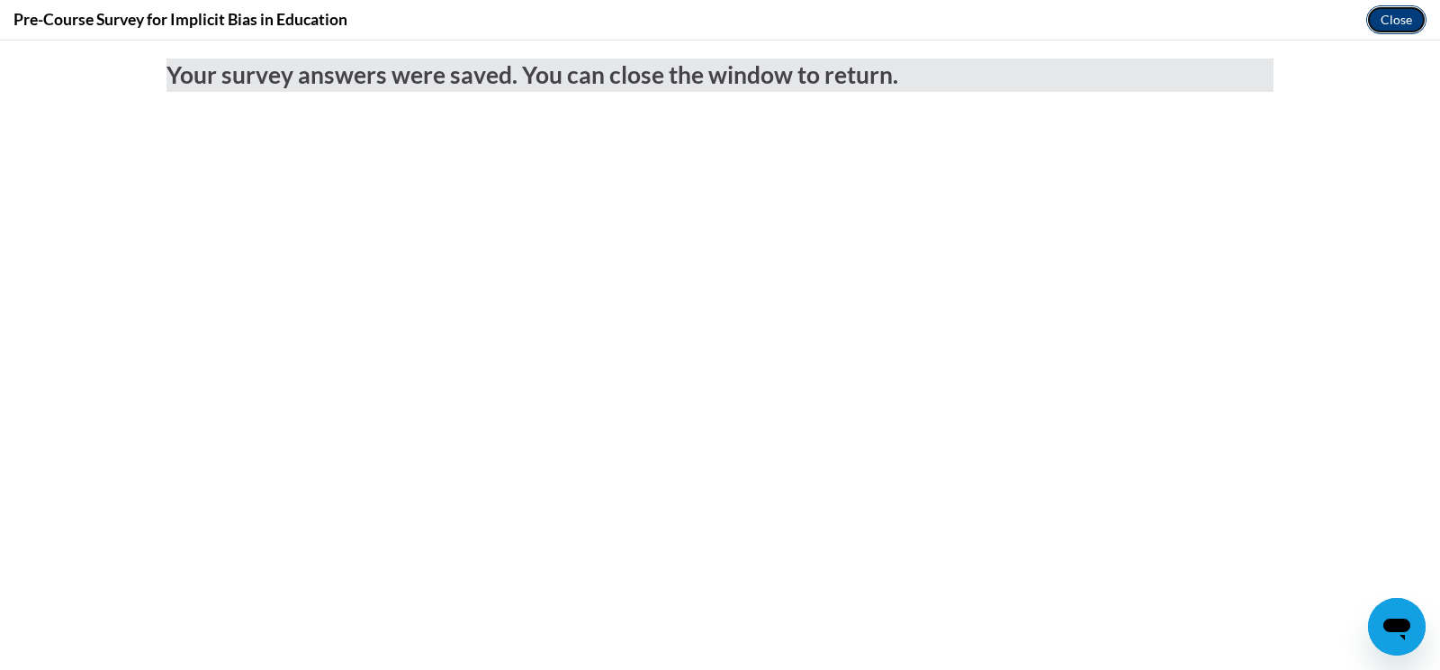
click at [1391, 11] on button "Close" at bounding box center [1397, 19] width 60 height 29
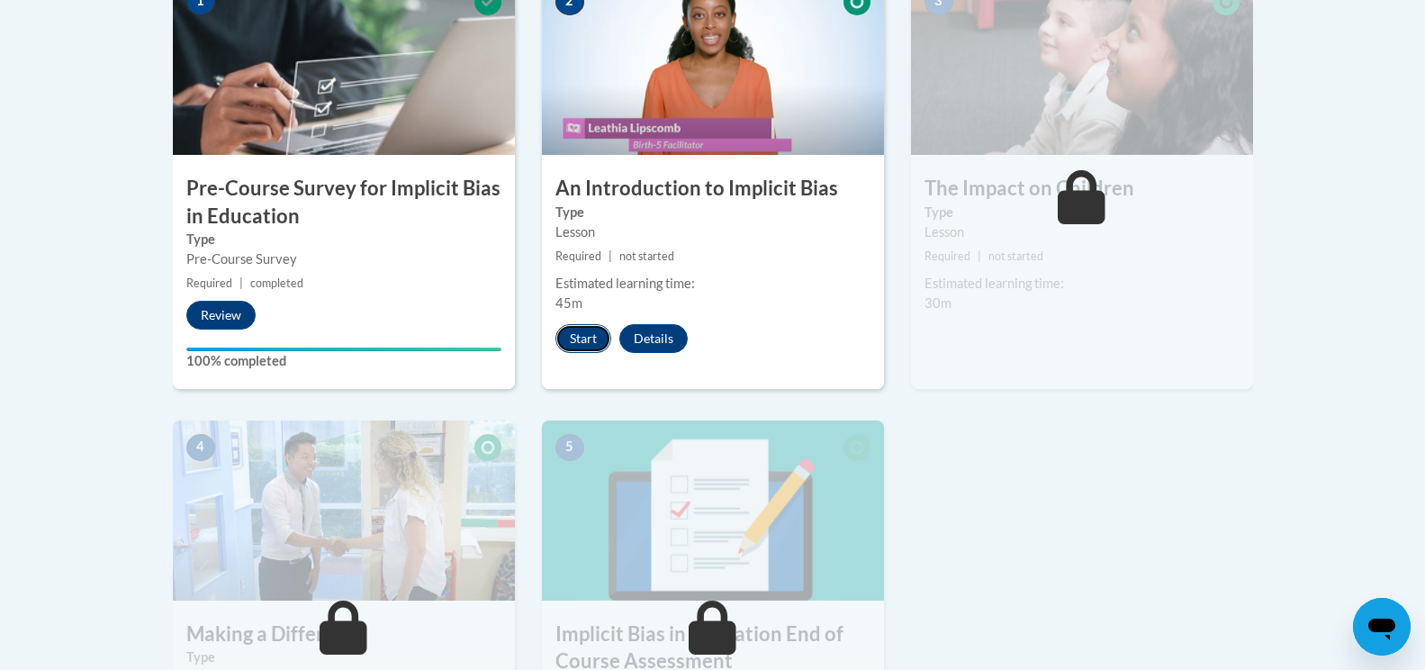
click at [586, 329] on button "Start" at bounding box center [583, 338] width 56 height 29
